Goal: Navigation & Orientation: Find specific page/section

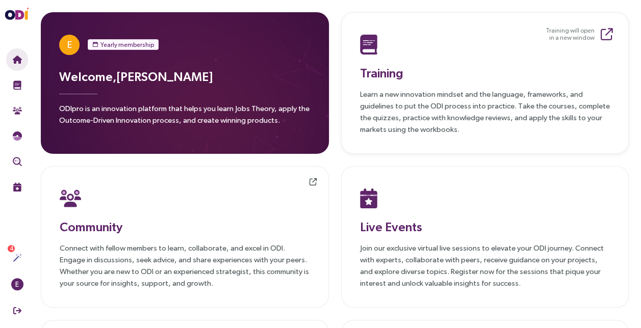
click at [381, 64] on h3 "Training" at bounding box center [485, 73] width 250 height 18
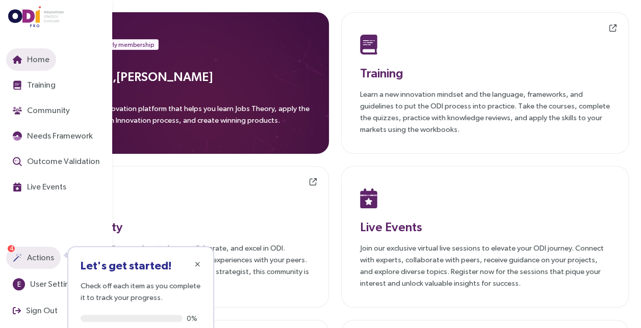
click at [40, 256] on span "Actions" at bounding box center [39, 257] width 29 height 13
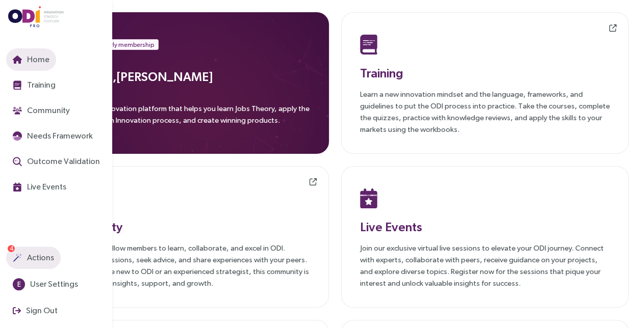
click at [40, 256] on span "Actions" at bounding box center [39, 257] width 29 height 13
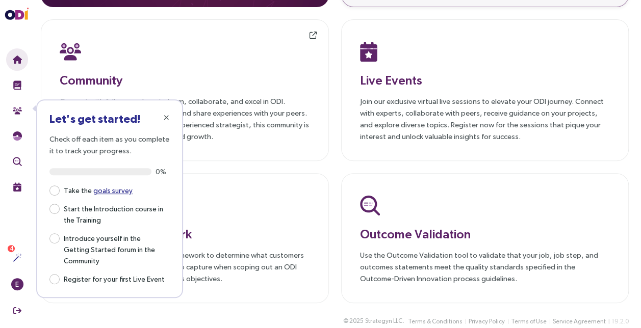
scroll to position [156, 0]
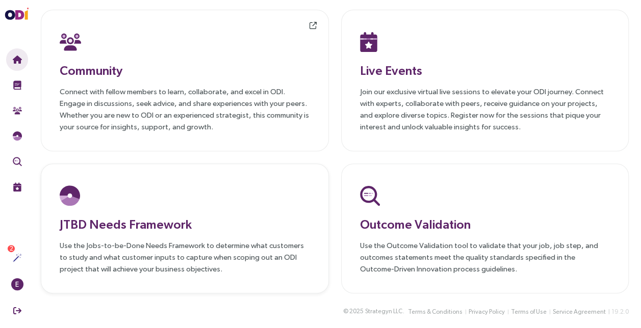
click at [259, 198] on div at bounding box center [185, 195] width 250 height 27
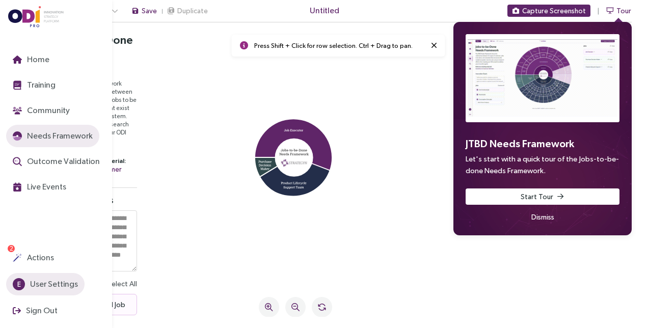
click at [55, 286] on span "User Settings" at bounding box center [53, 284] width 50 height 13
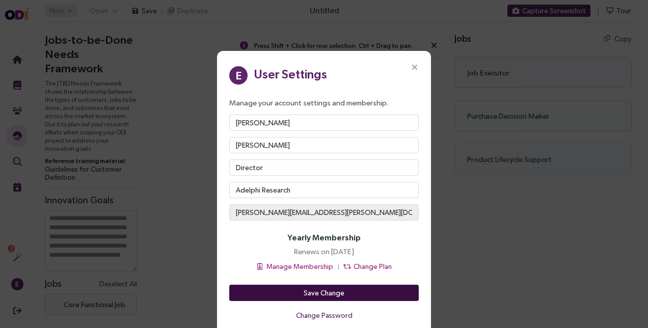
click at [328, 294] on span "Save Change" at bounding box center [324, 292] width 41 height 11
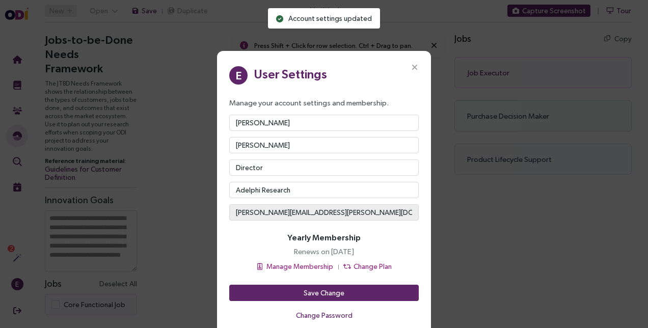
click at [142, 168] on div "E User Settings Manage your account settings and membership. [PERSON_NAME] Dire…" at bounding box center [324, 164] width 648 height 328
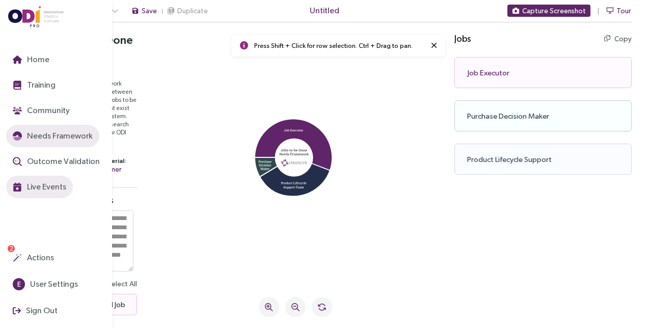
click at [44, 185] on span "Live Events" at bounding box center [45, 186] width 41 height 13
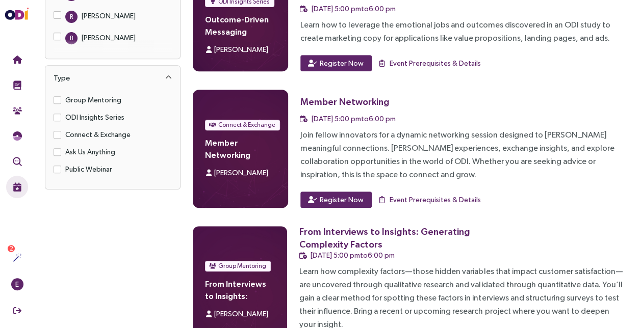
scroll to position [214, 0]
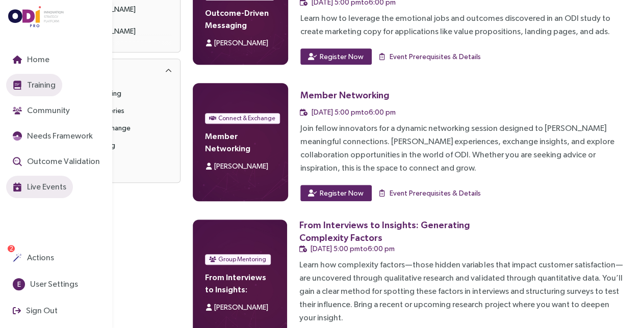
click at [47, 85] on span "Training" at bounding box center [40, 84] width 31 height 13
